Goal: Transaction & Acquisition: Purchase product/service

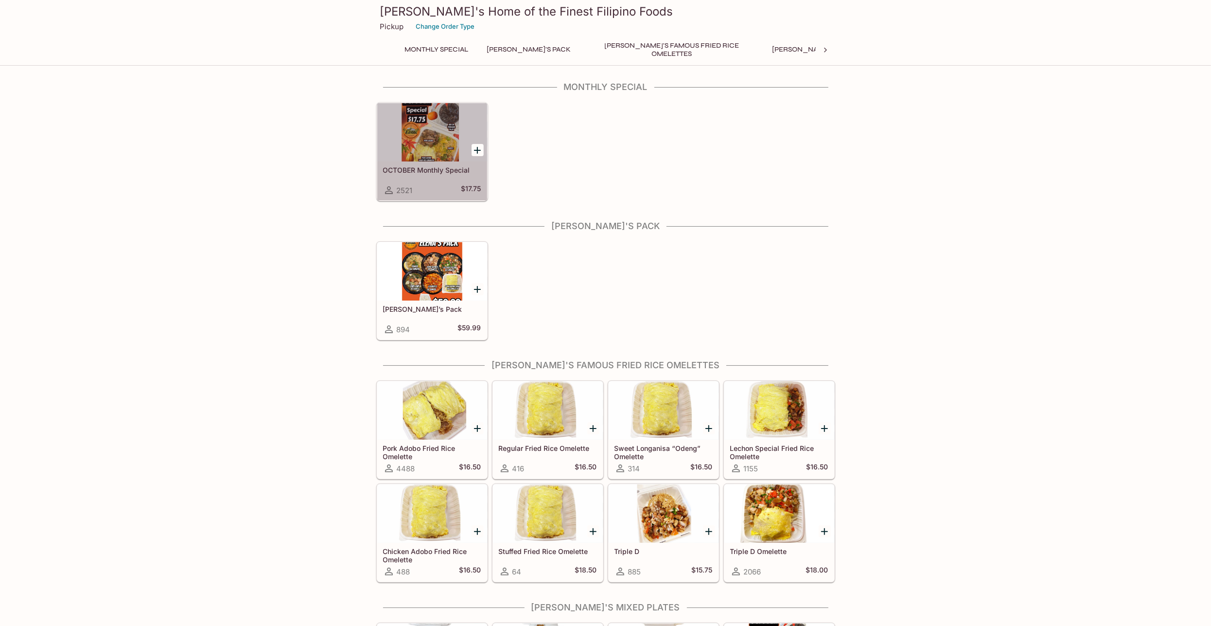
click at [432, 133] on div at bounding box center [432, 132] width 110 height 58
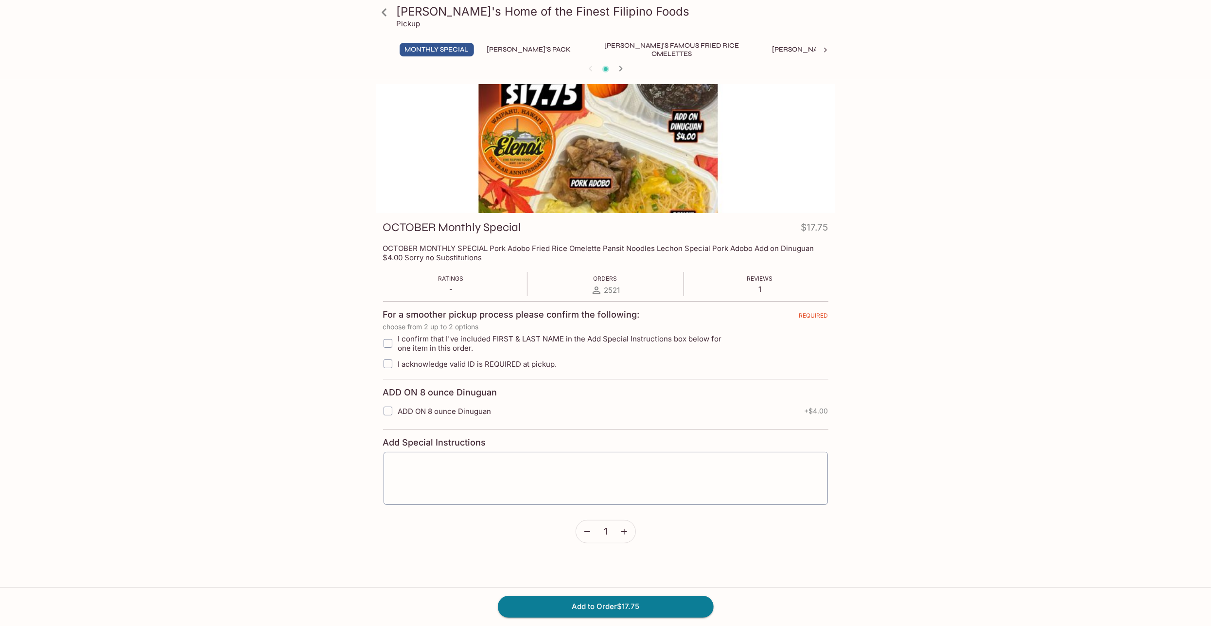
click at [564, 126] on div at bounding box center [605, 148] width 459 height 129
click at [507, 50] on button "[PERSON_NAME]'s Pack" at bounding box center [529, 50] width 95 height 14
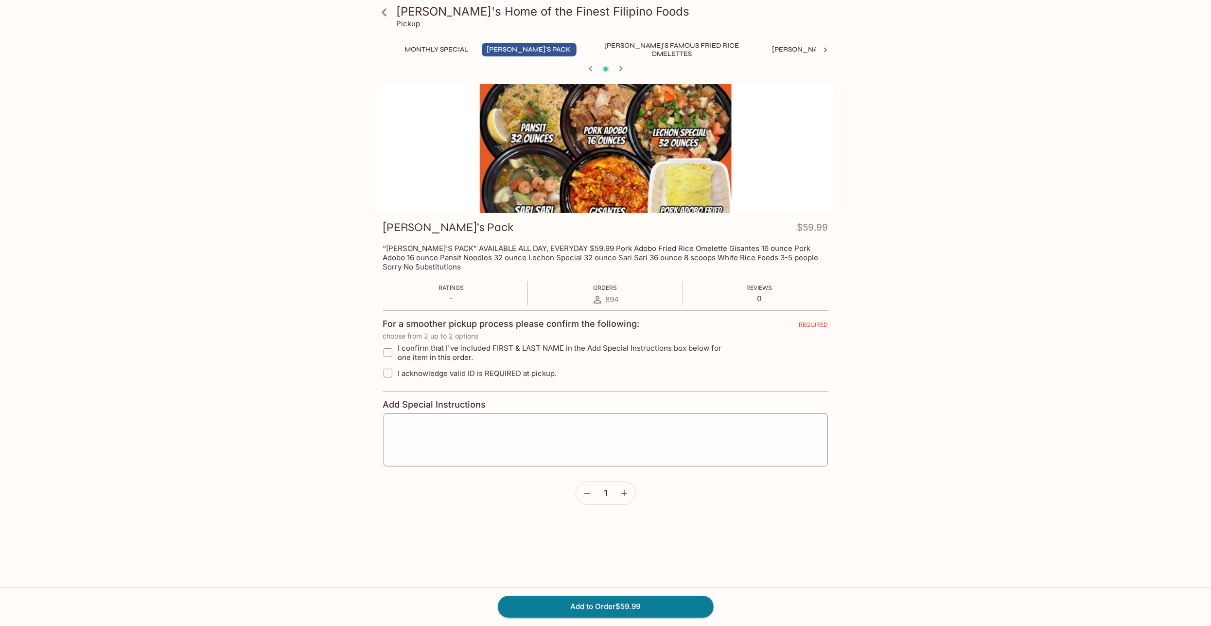
click at [652, 49] on button "[PERSON_NAME]'s Famous Fried Rice Omelettes" at bounding box center [671, 50] width 175 height 14
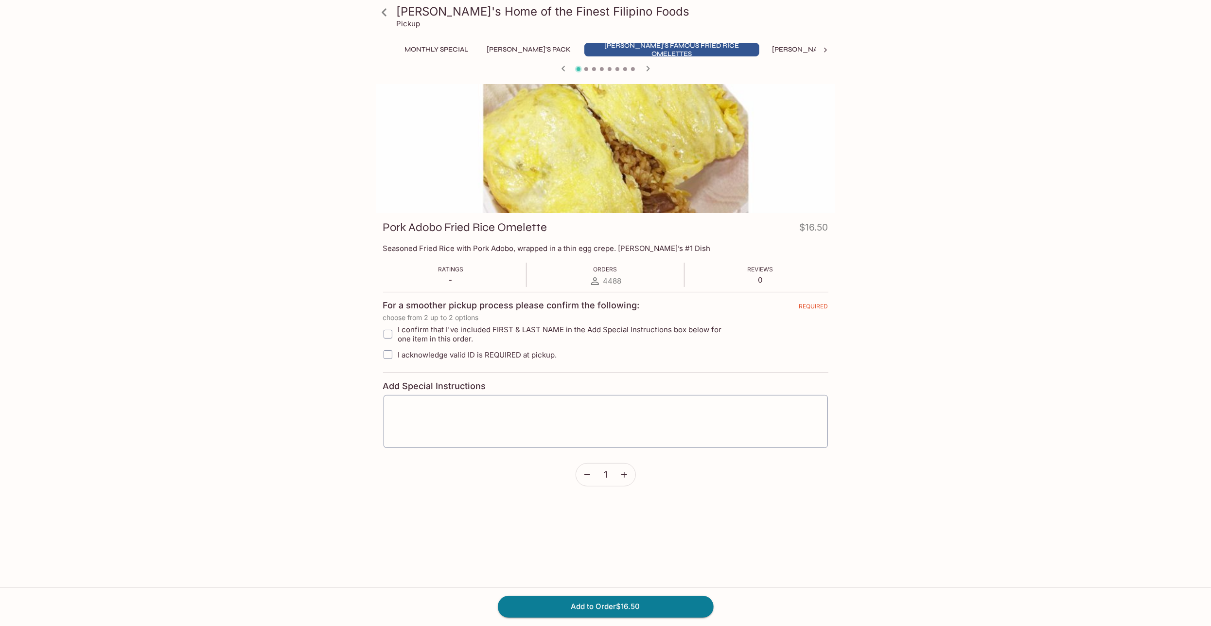
click at [767, 48] on button "[PERSON_NAME]'s Mixed Plates" at bounding box center [829, 50] width 124 height 14
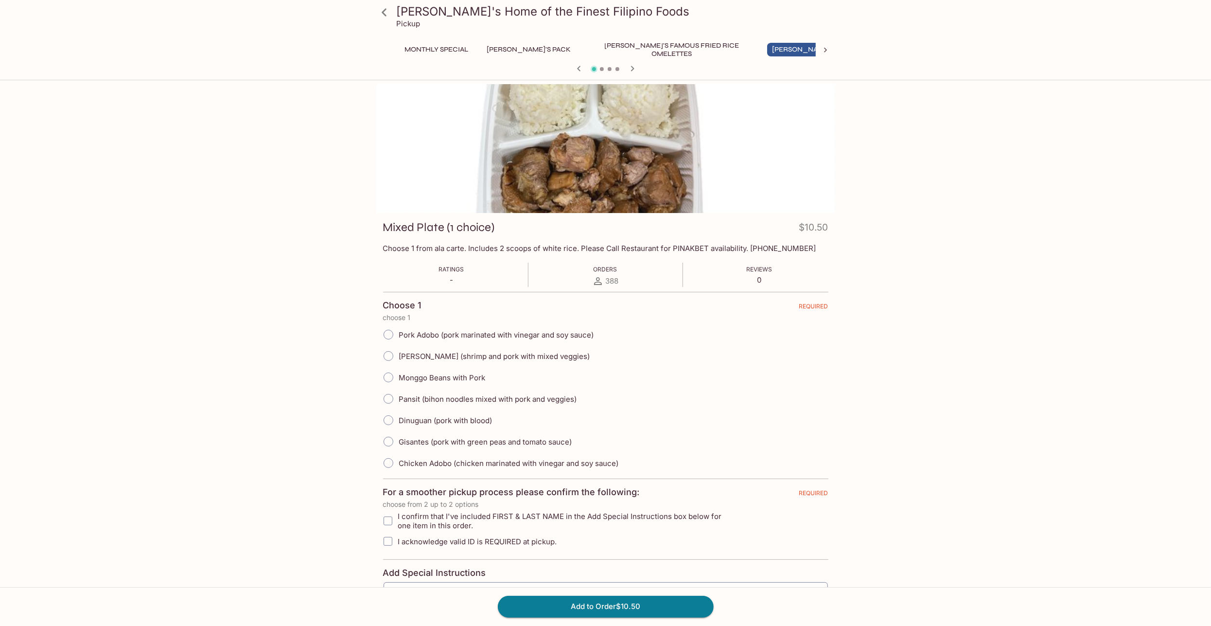
click at [899, 49] on button "Ala Carte Favorite Filipino Dishes" at bounding box center [968, 50] width 138 height 14
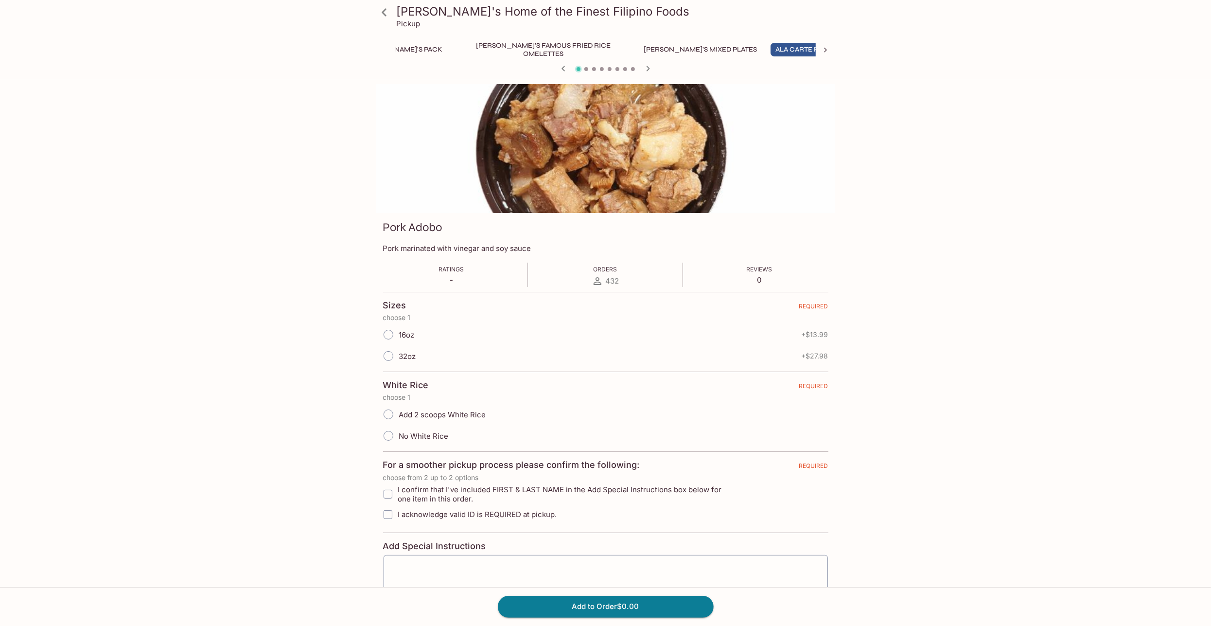
scroll to position [0, 128]
click at [825, 50] on icon at bounding box center [826, 50] width 10 height 10
click at [545, 46] on button "Popular Fried Dishes" at bounding box center [590, 50] width 91 height 14
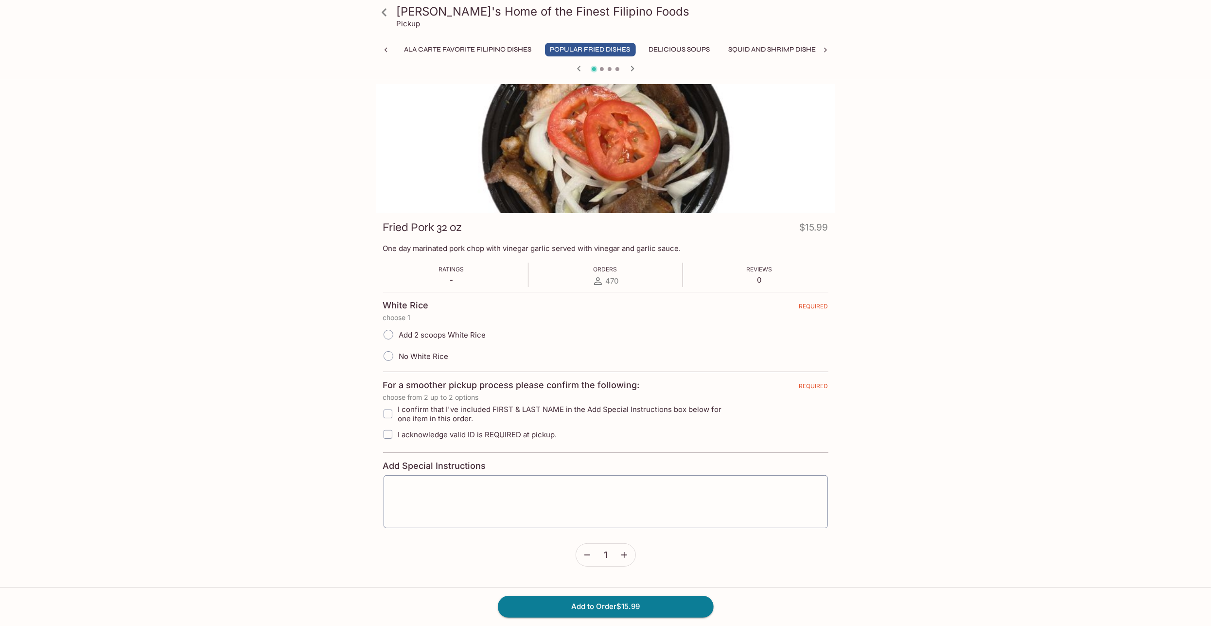
click at [644, 49] on button "Delicious Soups" at bounding box center [680, 50] width 72 height 14
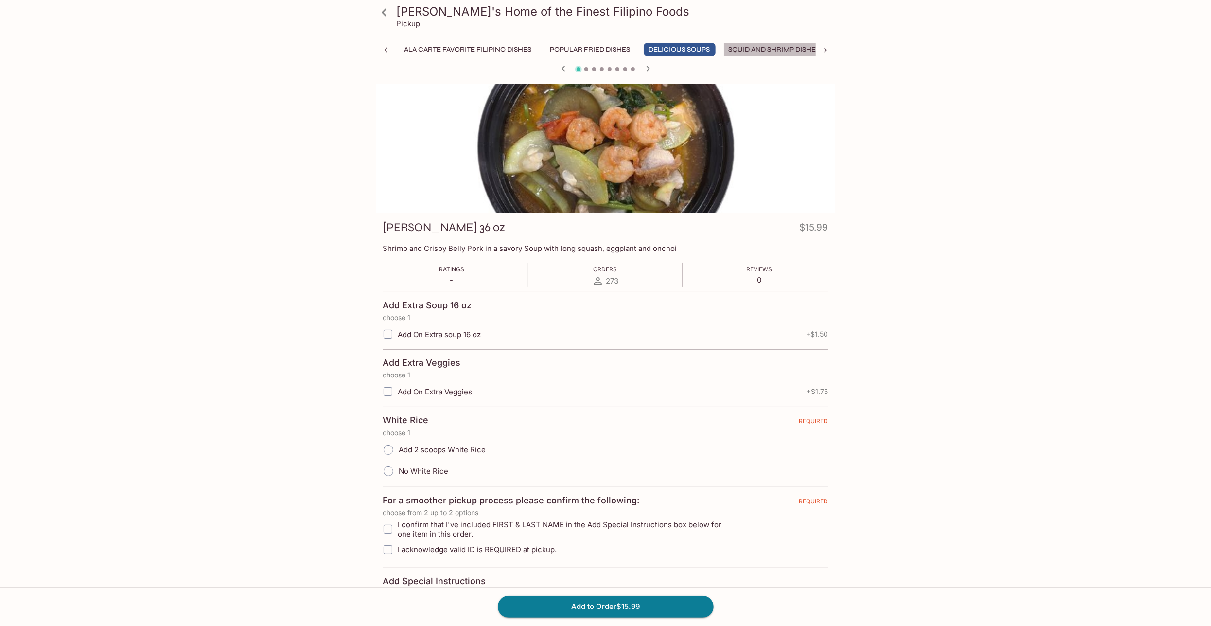
click at [723, 50] on button "Squid and Shrimp Dishes" at bounding box center [774, 50] width 102 height 14
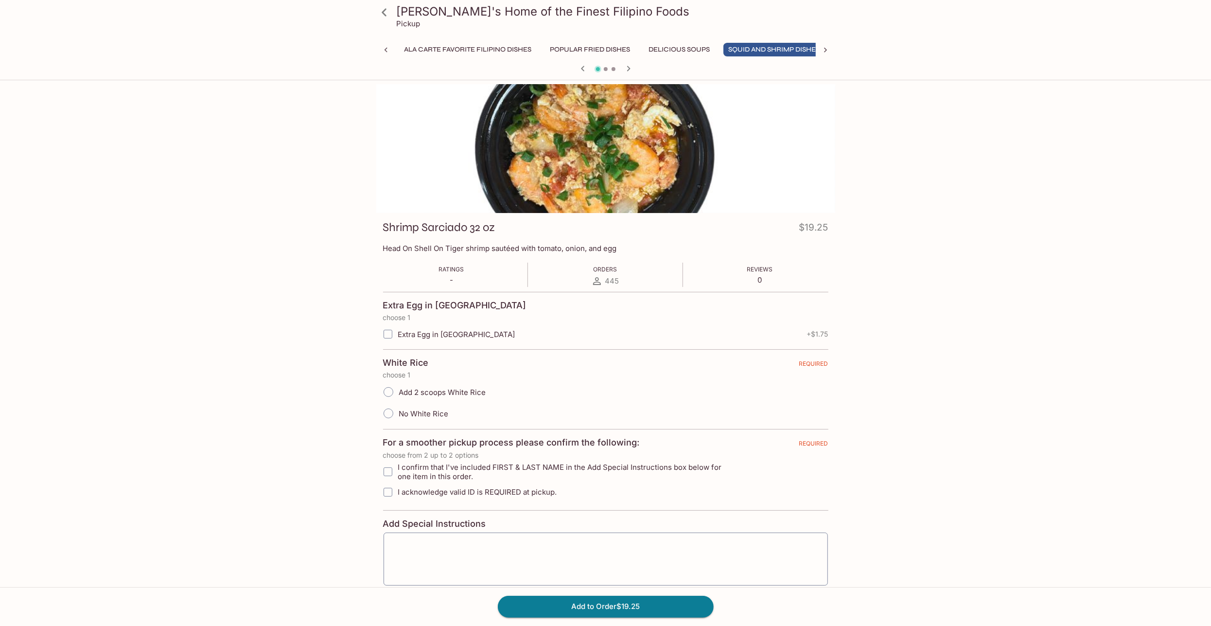
click at [833, 49] on button "Whole Fish Dishes" at bounding box center [873, 50] width 80 height 14
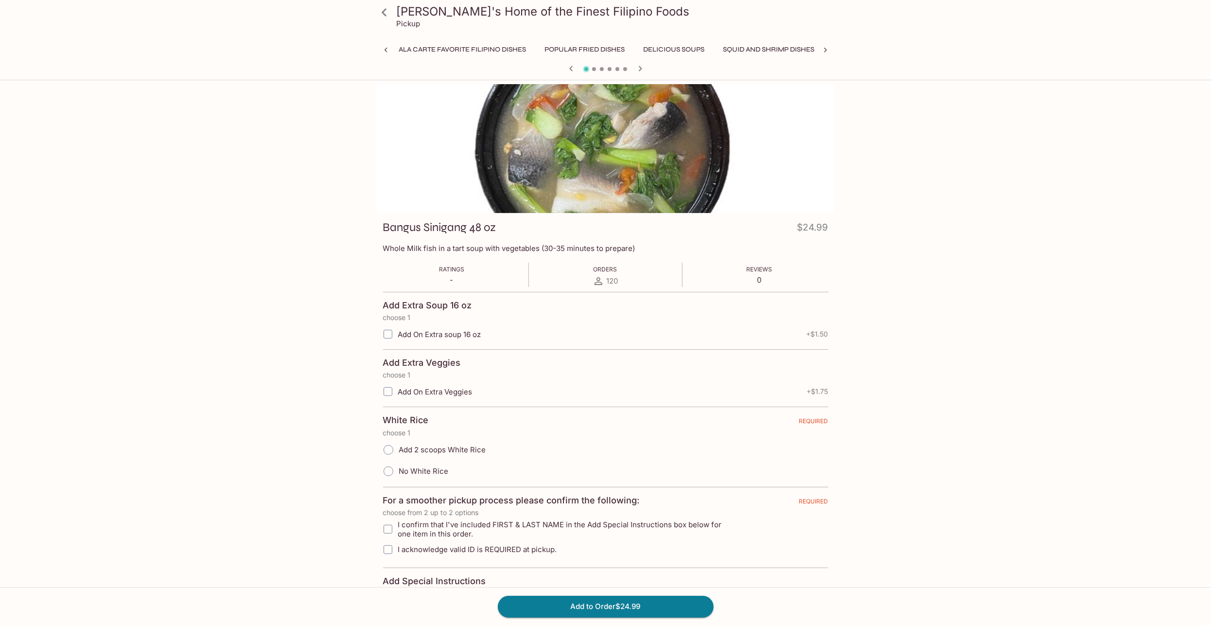
scroll to position [0, 507]
click at [825, 50] on icon at bounding box center [826, 50] width 10 height 10
click at [686, 48] on button "Lumpia and Dessert" at bounding box center [728, 50] width 85 height 14
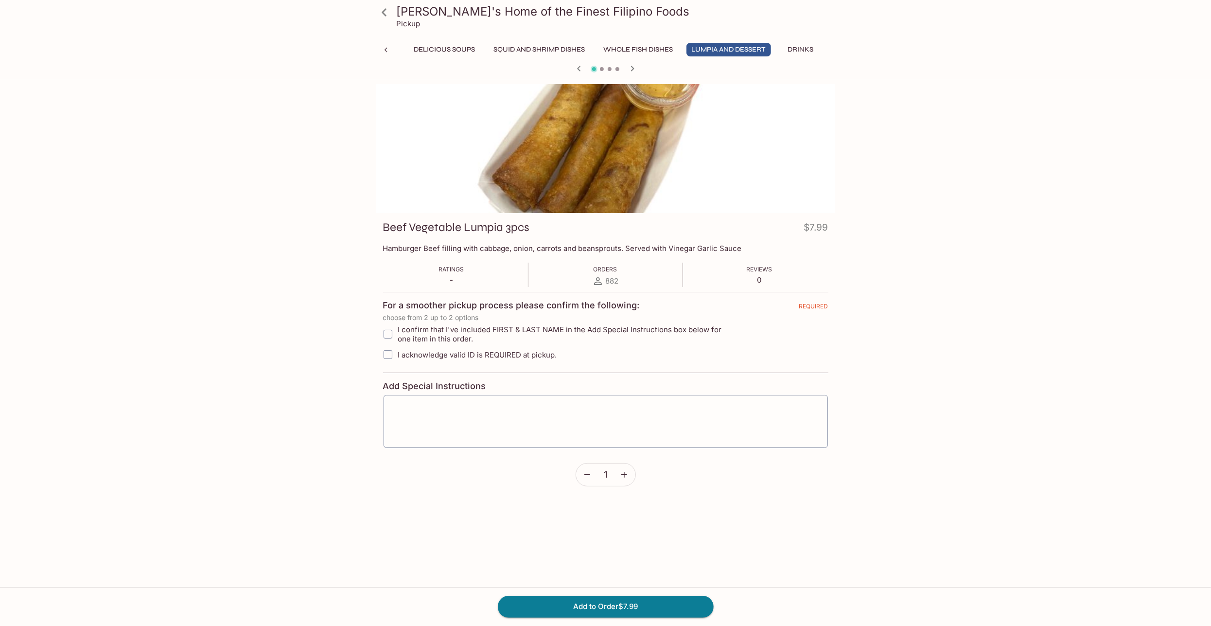
click at [830, 50] on button "Additional Items" at bounding box center [866, 50] width 73 height 14
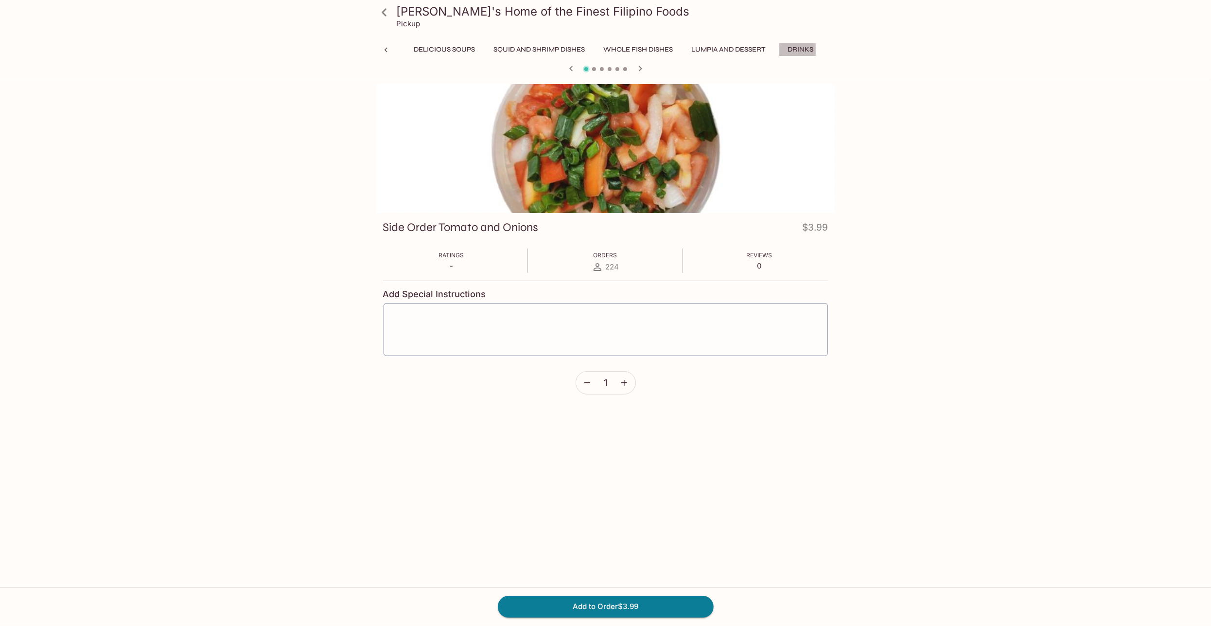
click at [779, 50] on button "Drinks" at bounding box center [801, 50] width 44 height 14
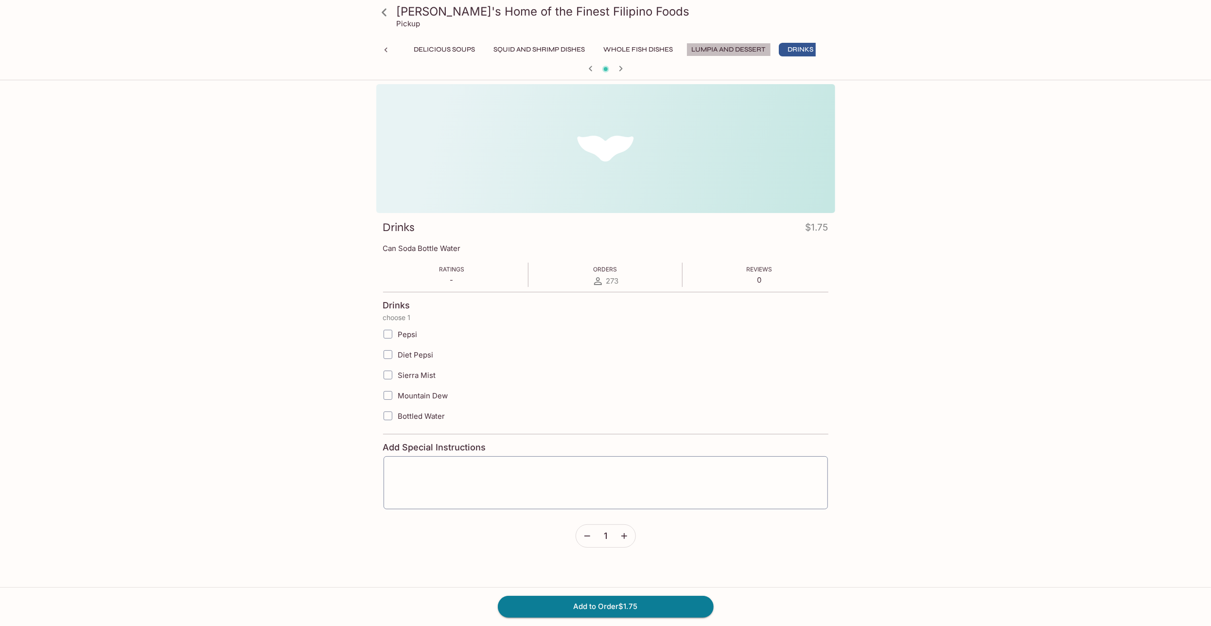
click at [686, 48] on button "Lumpia and Dessert" at bounding box center [728, 50] width 85 height 14
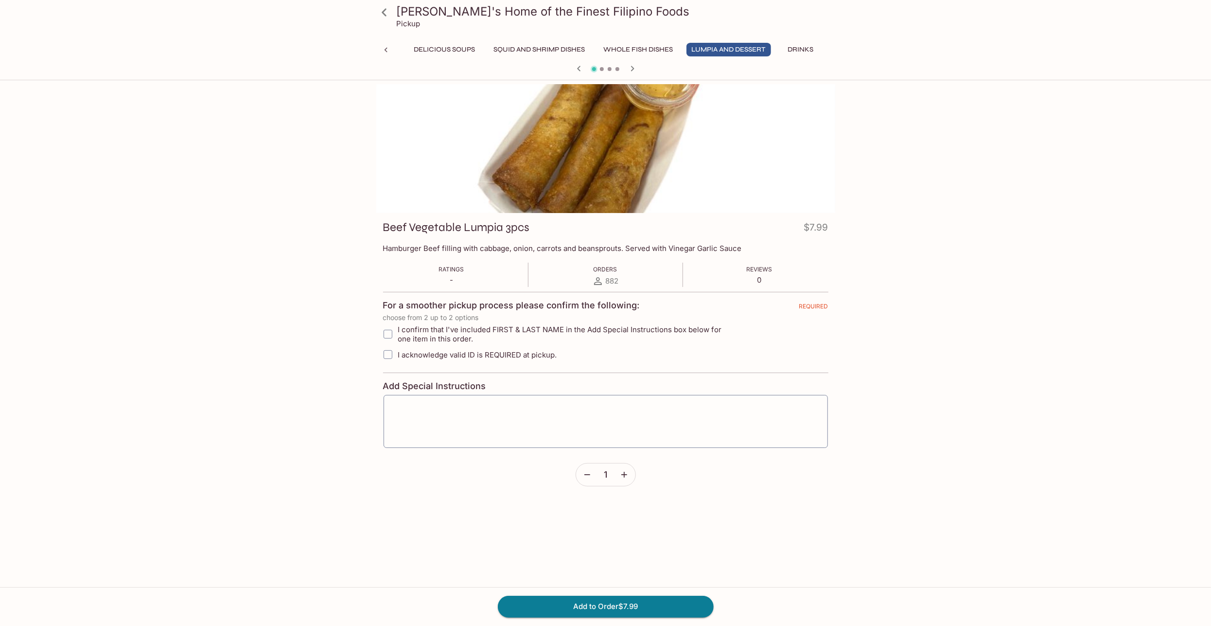
click at [384, 49] on icon at bounding box center [386, 50] width 10 height 10
click at [767, 49] on button "[PERSON_NAME]'s Mixed Plates" at bounding box center [829, 50] width 124 height 14
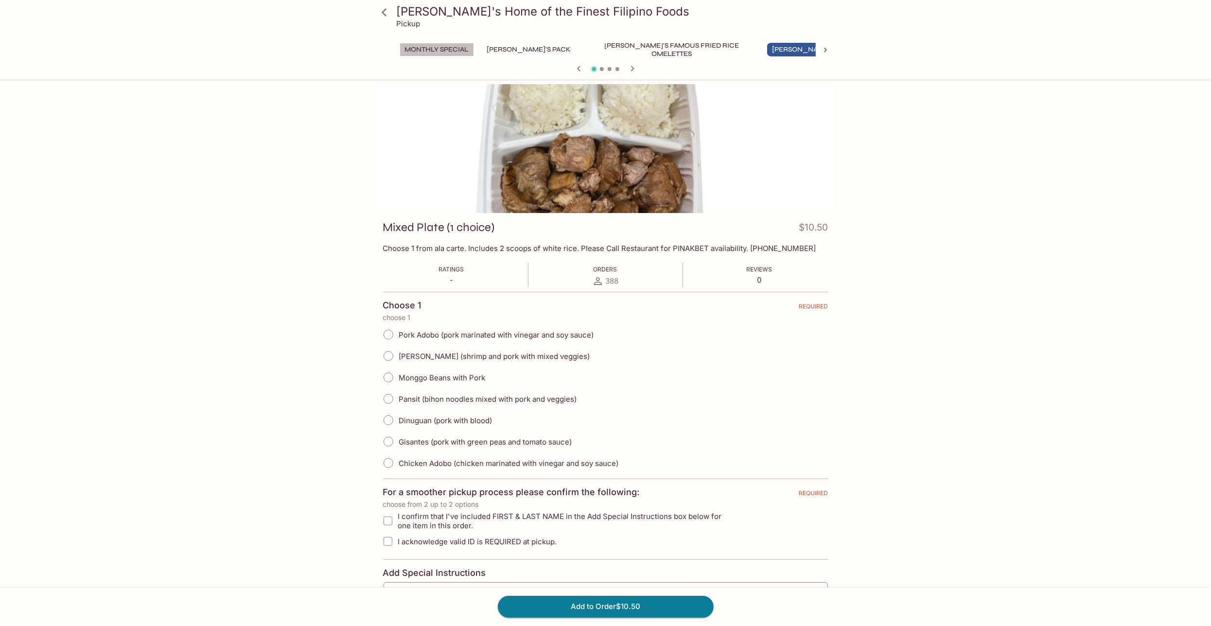
click at [423, 48] on button "Monthly Special" at bounding box center [437, 50] width 74 height 14
